Goal: Contribute content

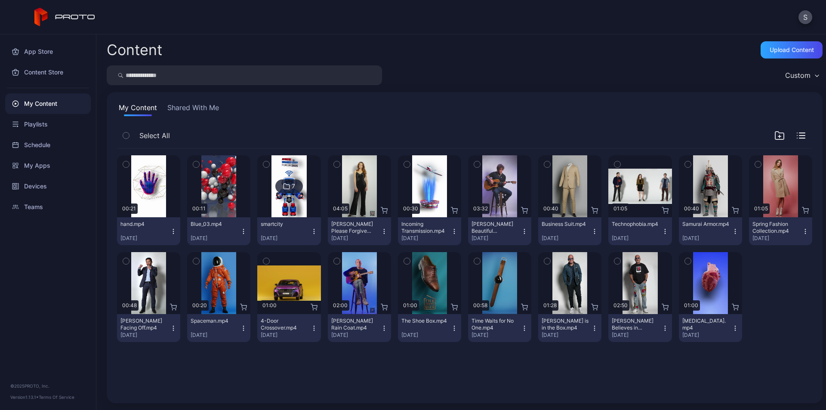
click at [174, 232] on icon "button" at bounding box center [173, 231] width 7 height 7
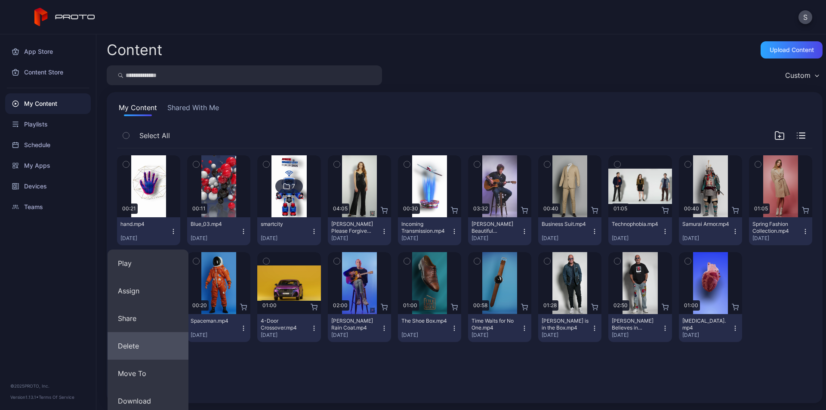
click at [143, 344] on button "Delete" at bounding box center [148, 346] width 81 height 28
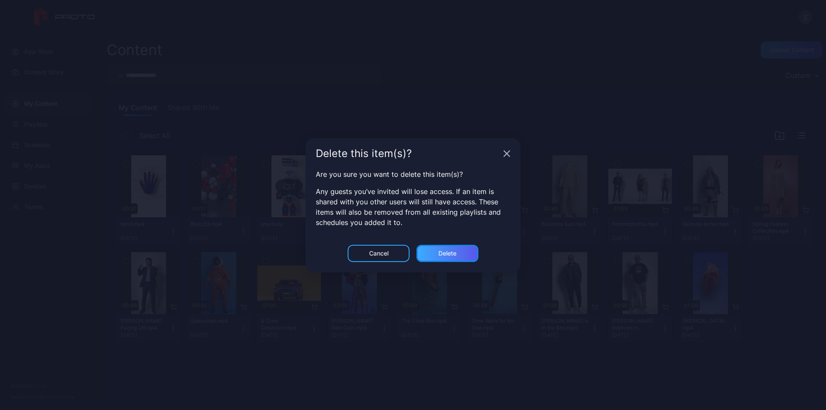
click at [441, 250] on div "Delete" at bounding box center [448, 253] width 18 height 7
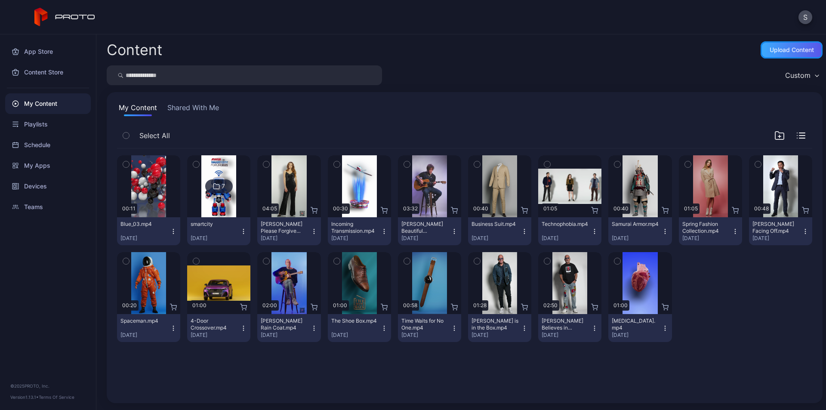
click at [783, 49] on div "Upload Content" at bounding box center [792, 49] width 44 height 7
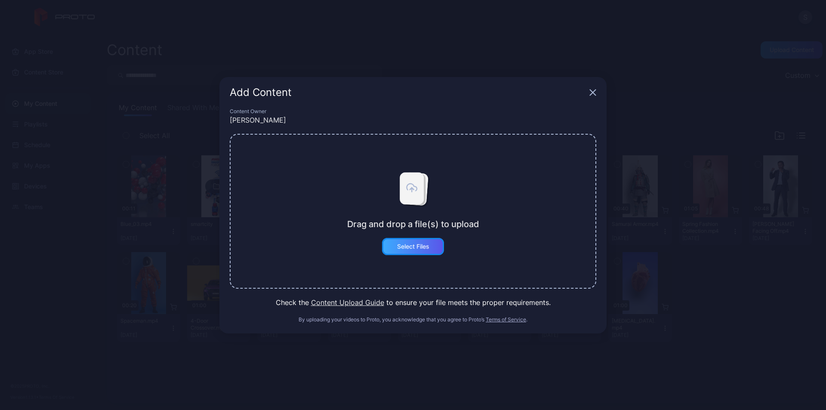
click at [424, 247] on div "Select Files" at bounding box center [413, 246] width 32 height 7
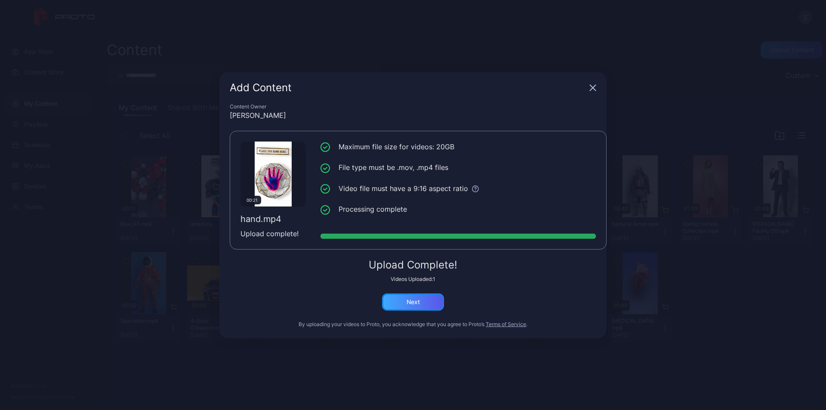
click at [423, 303] on div "Next" at bounding box center [413, 302] width 62 height 17
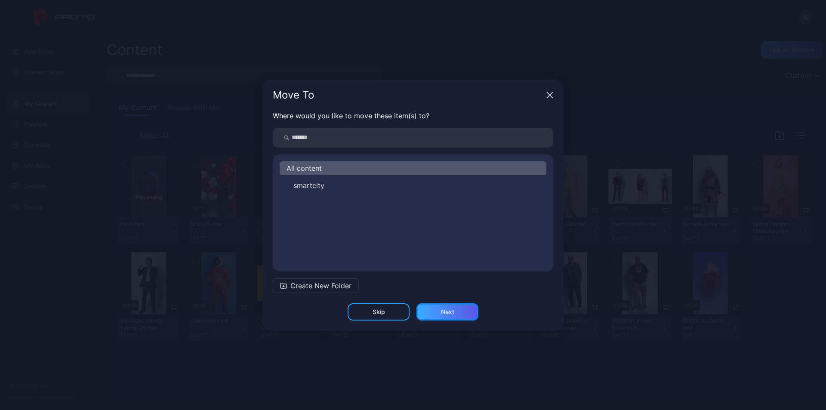
click at [453, 306] on div "Next" at bounding box center [448, 311] width 62 height 17
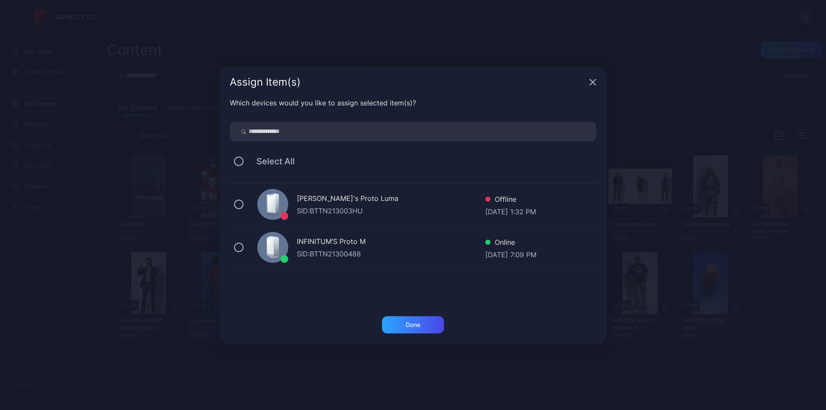
click at [403, 247] on div "INFINITUM’S Proto M" at bounding box center [391, 242] width 189 height 12
click at [418, 324] on div "Done" at bounding box center [413, 324] width 15 height 7
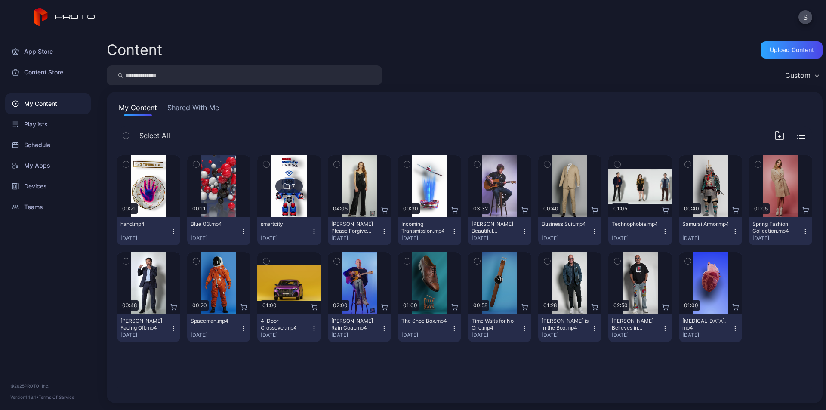
click at [170, 230] on icon "button" at bounding box center [173, 231] width 7 height 7
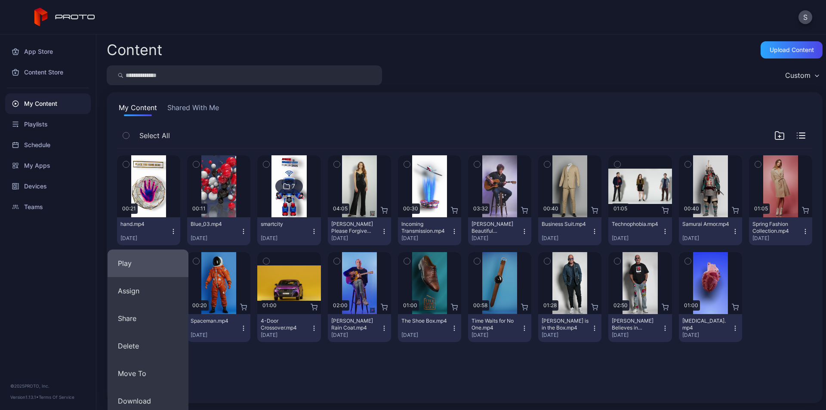
click at [154, 259] on button "Play" at bounding box center [148, 264] width 81 height 28
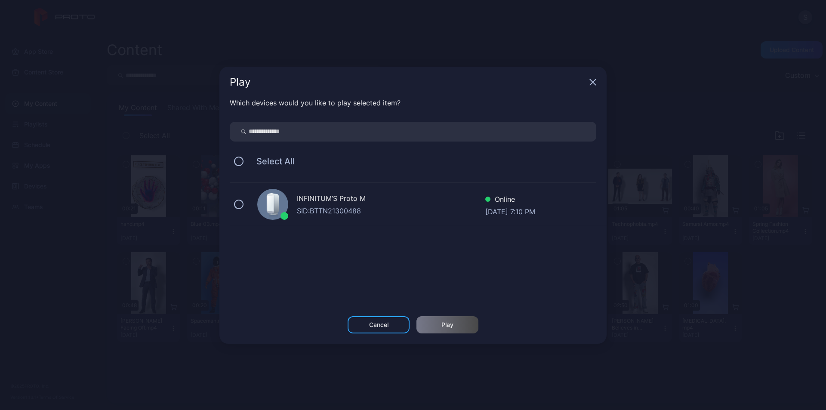
click at [321, 200] on div "INFINITUM’S Proto M" at bounding box center [391, 199] width 189 height 12
click at [442, 319] on div "Play" at bounding box center [448, 324] width 62 height 17
